Goal: Register for event/course

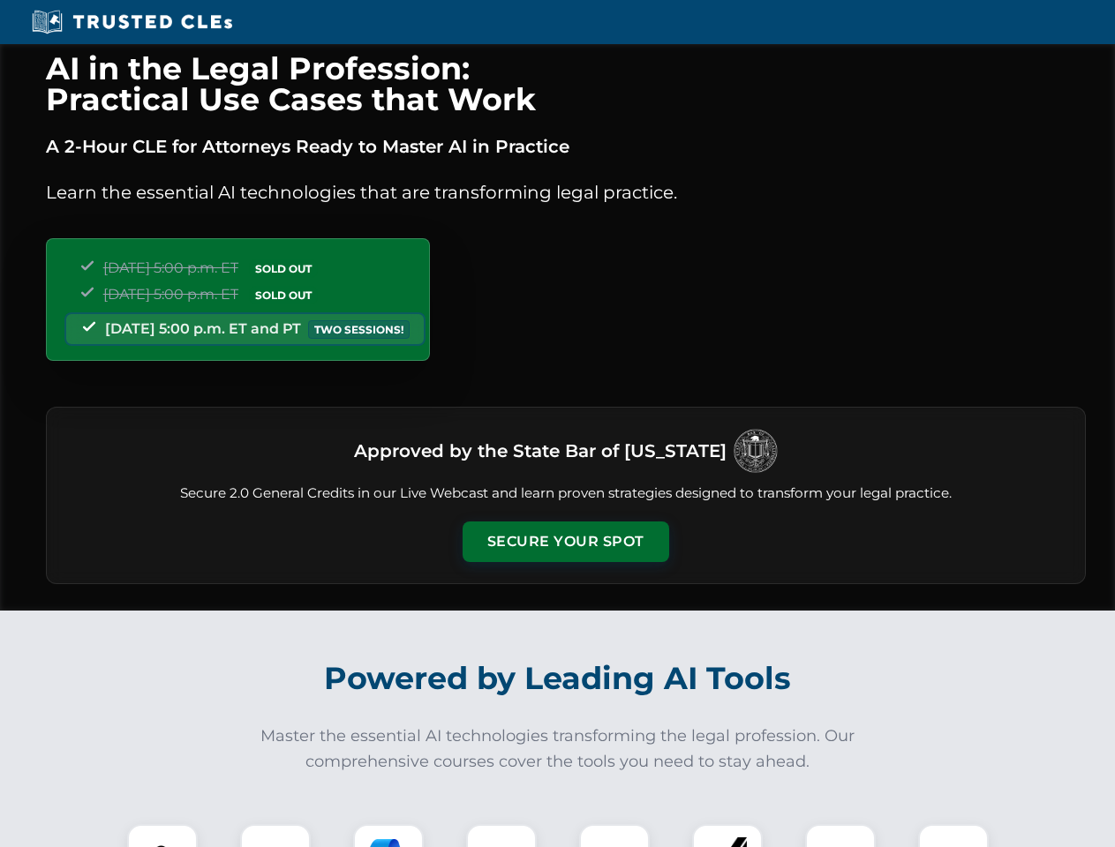
click at [565, 542] on button "Secure Your Spot" at bounding box center [566, 542] width 207 height 41
click at [162, 836] on img at bounding box center [162, 859] width 51 height 51
click at [275, 836] on div at bounding box center [275, 860] width 71 height 71
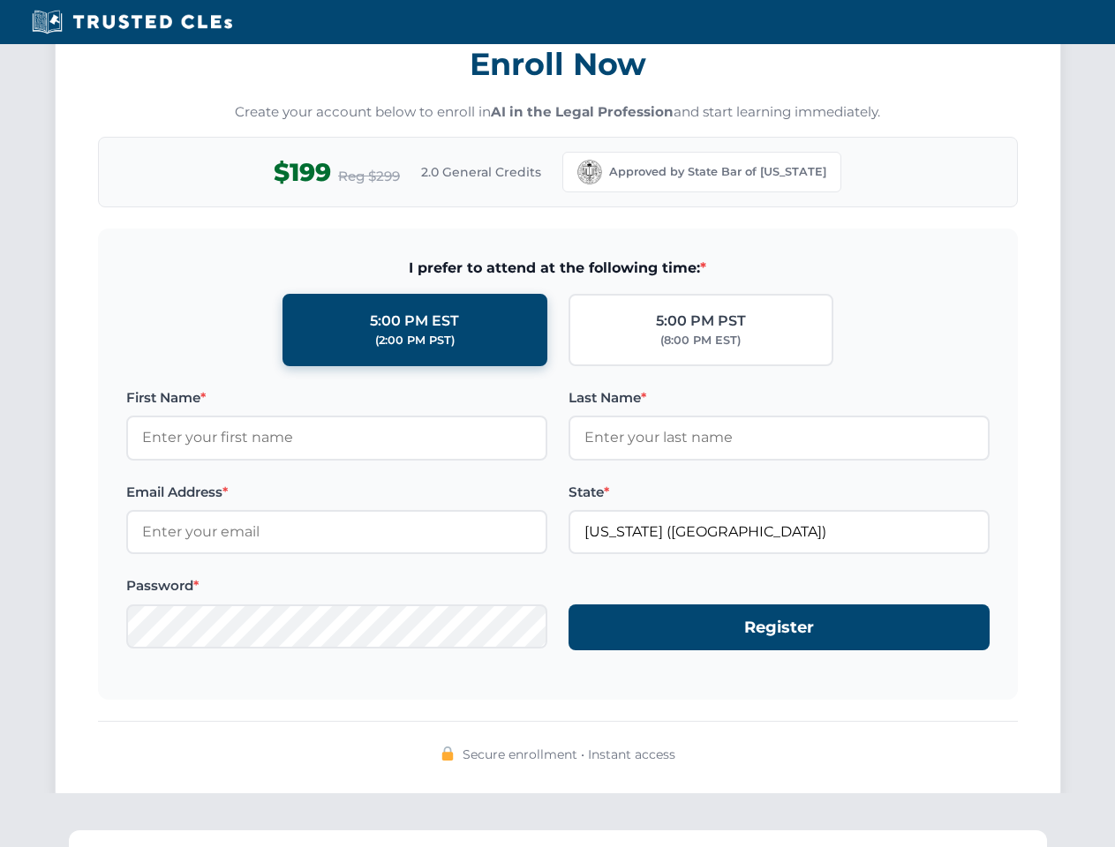
scroll to position [1733, 0]
